Goal: Browse casually

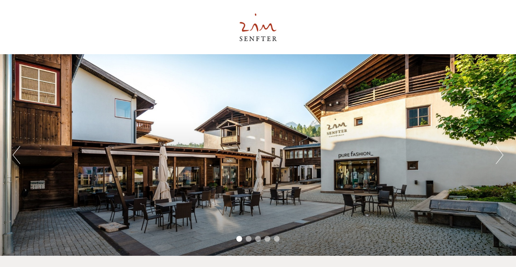
click at [499, 157] on button "Next" at bounding box center [500, 155] width 8 height 18
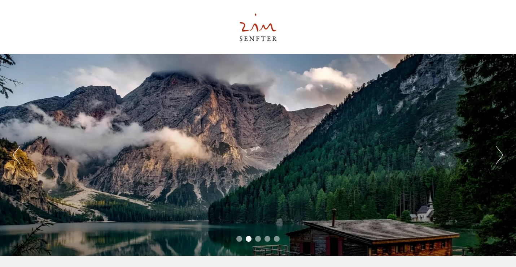
click at [499, 156] on button "Next" at bounding box center [500, 155] width 8 height 18
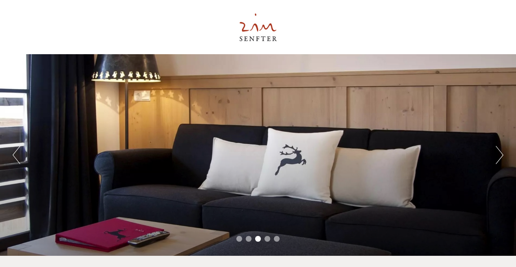
click at [499, 156] on button "Next" at bounding box center [500, 155] width 8 height 18
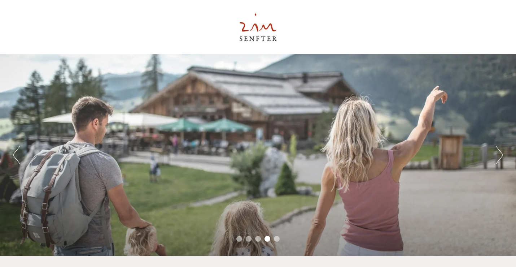
click at [499, 156] on button "Next" at bounding box center [500, 155] width 8 height 18
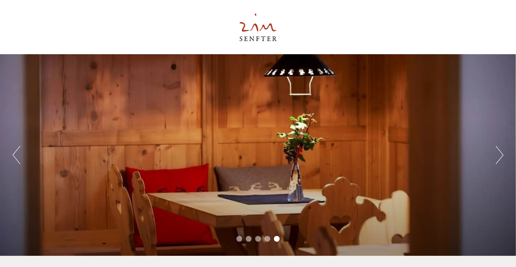
click at [499, 156] on button "Next" at bounding box center [500, 155] width 8 height 18
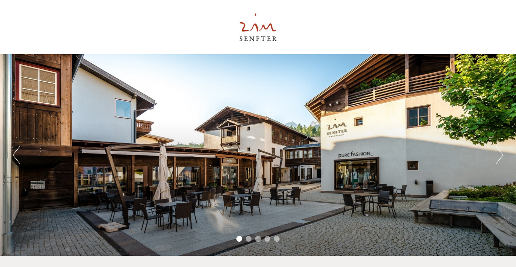
click at [499, 156] on button "Next" at bounding box center [500, 155] width 8 height 18
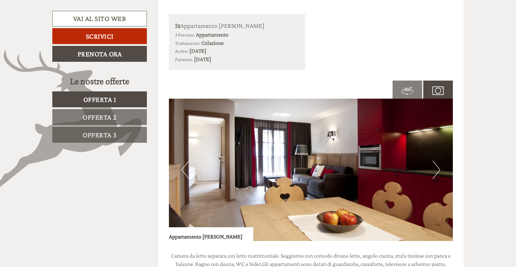
scroll to position [433, 0]
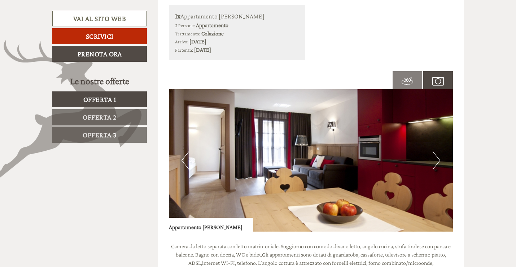
click at [93, 115] on span "Offerta 2" at bounding box center [100, 117] width 34 height 8
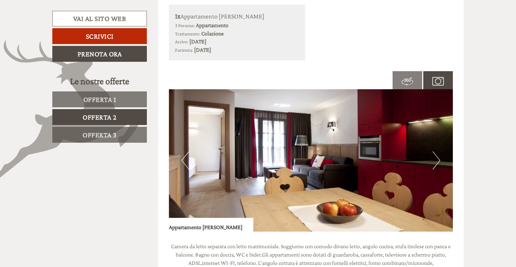
scroll to position [390, 0]
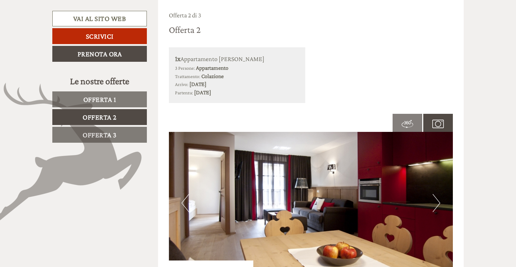
click at [108, 135] on span "Offerta 3" at bounding box center [100, 135] width 34 height 8
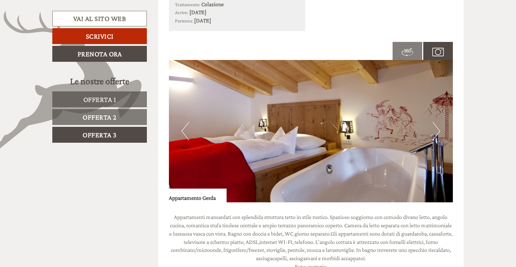
scroll to position [463, 0]
click at [439, 134] on button "Next" at bounding box center [437, 131] width 8 height 18
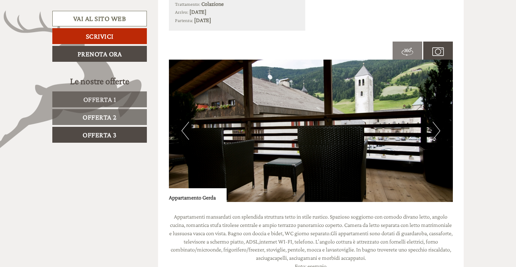
click at [438, 134] on button "Next" at bounding box center [437, 131] width 8 height 18
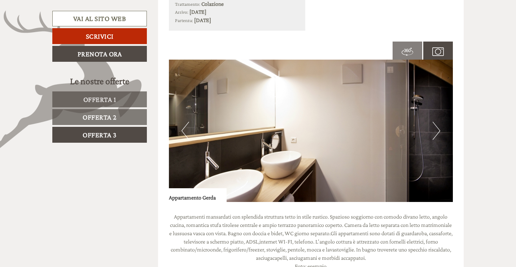
click at [438, 134] on button "Next" at bounding box center [437, 131] width 8 height 18
